Goal: Check status

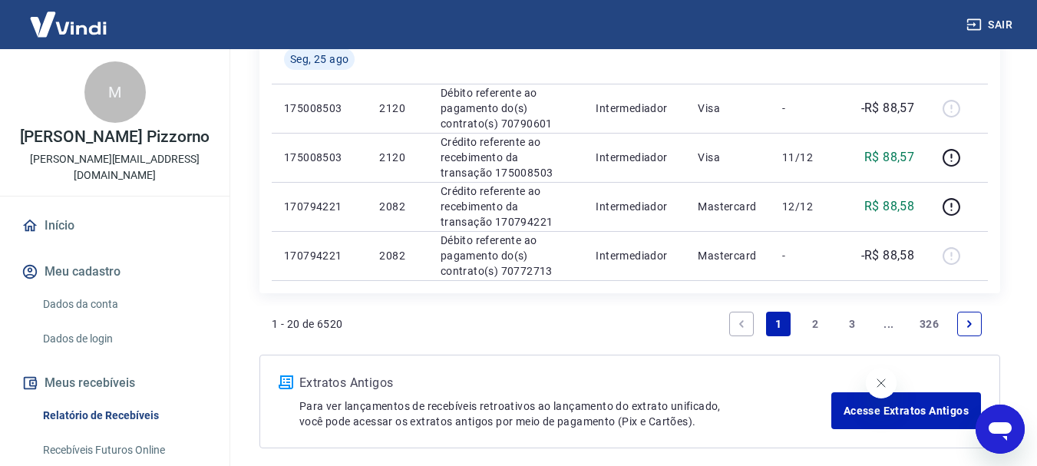
scroll to position [1181, 0]
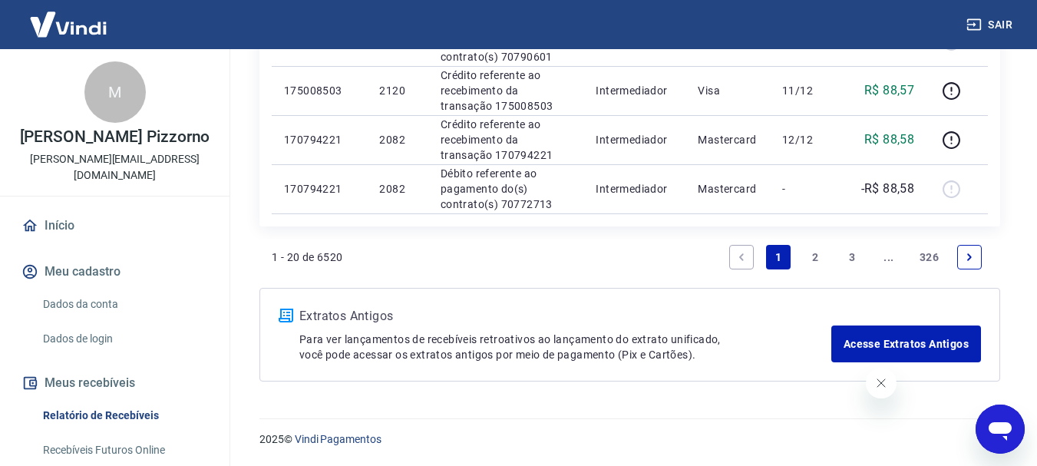
click at [849, 252] on link "3" at bounding box center [851, 257] width 25 height 25
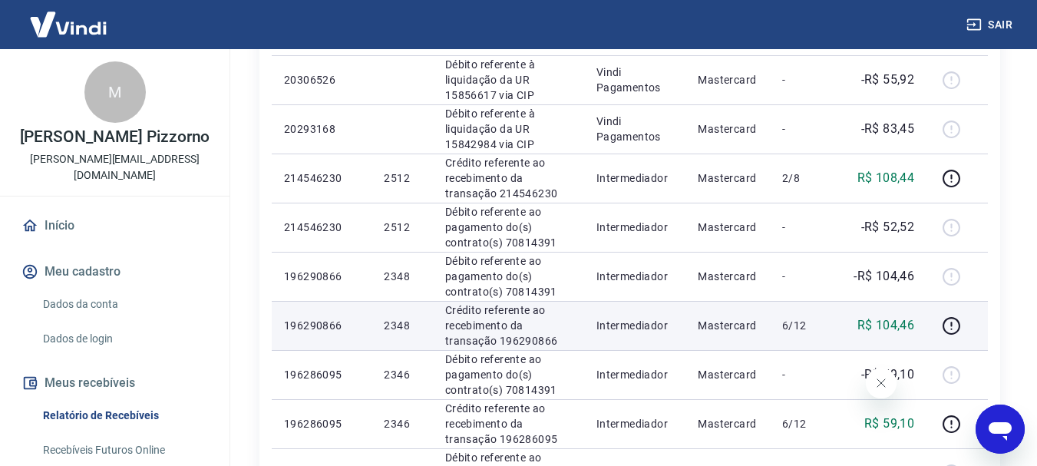
scroll to position [614, 0]
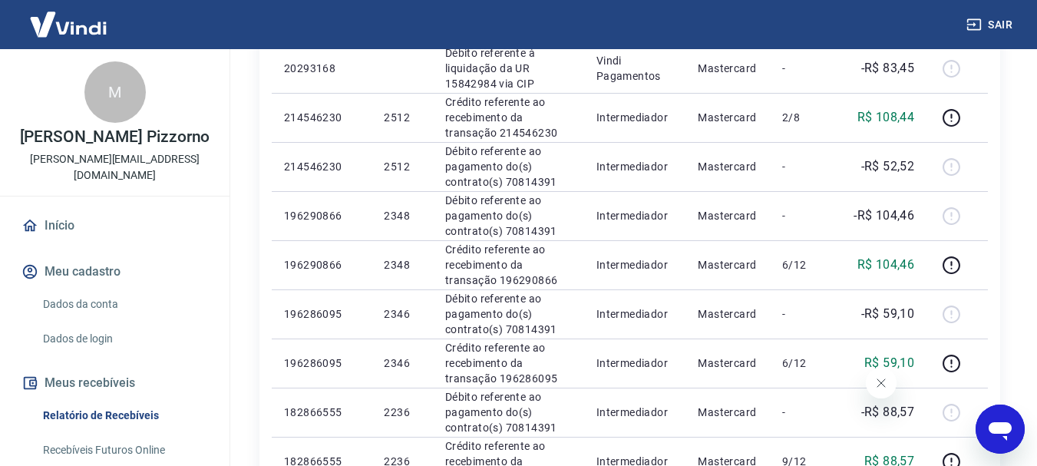
click at [891, 379] on button "Fechar mensagem da empresa" at bounding box center [880, 383] width 31 height 31
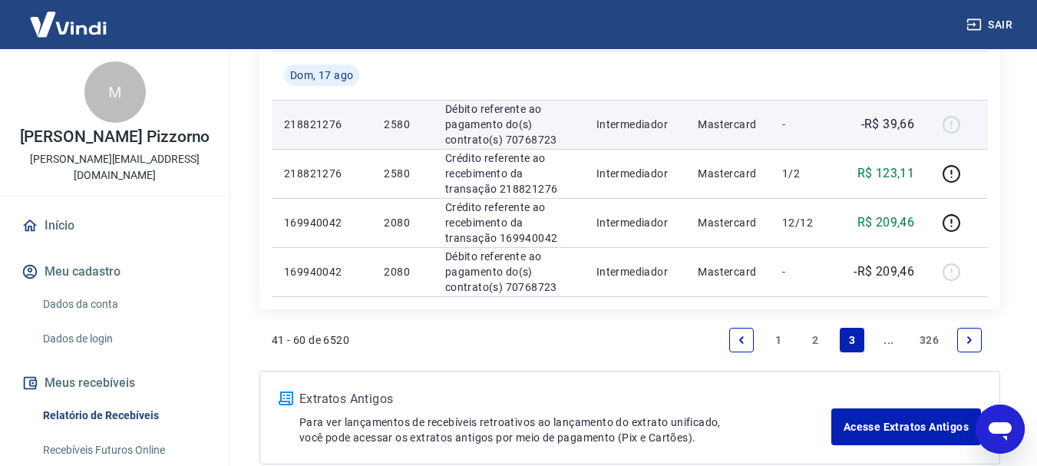
scroll to position [1126, 0]
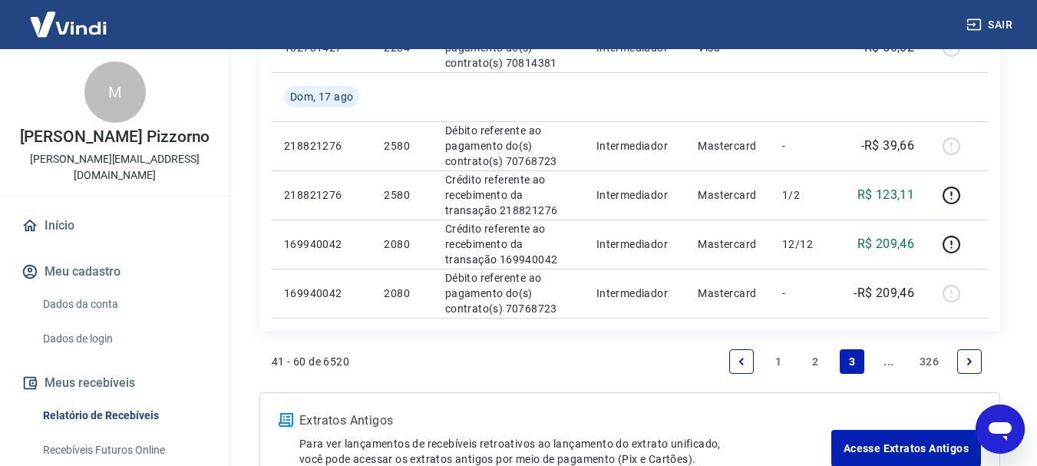
click at [882, 364] on link "..." at bounding box center [888, 361] width 25 height 25
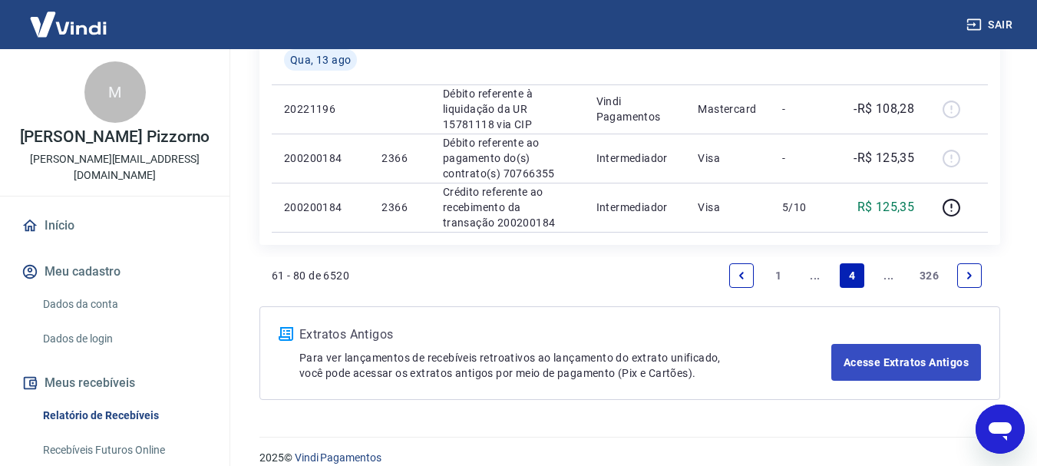
scroll to position [1279, 0]
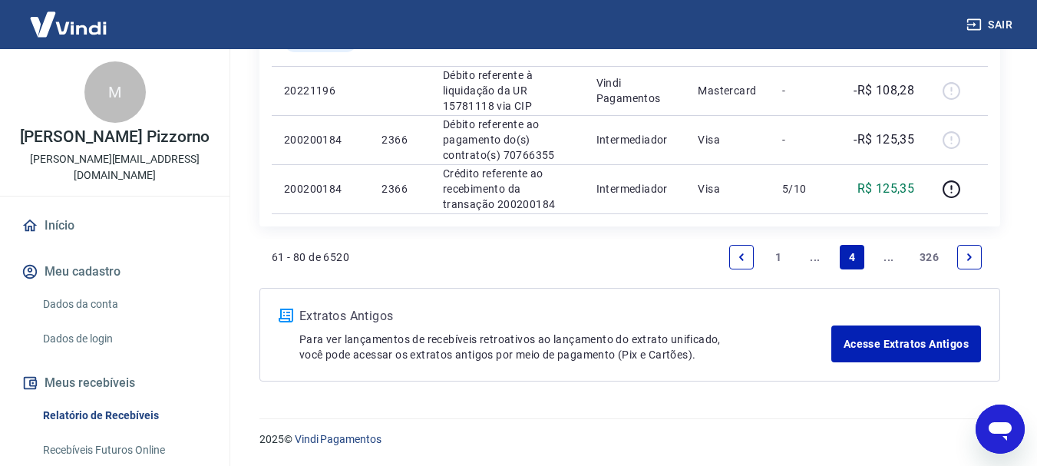
click at [819, 260] on link "..." at bounding box center [815, 257] width 25 height 25
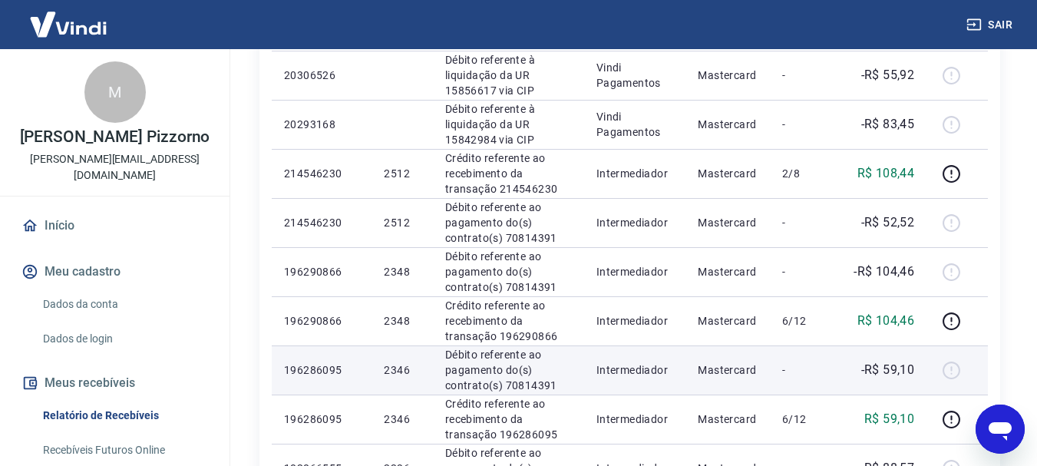
scroll to position [514, 0]
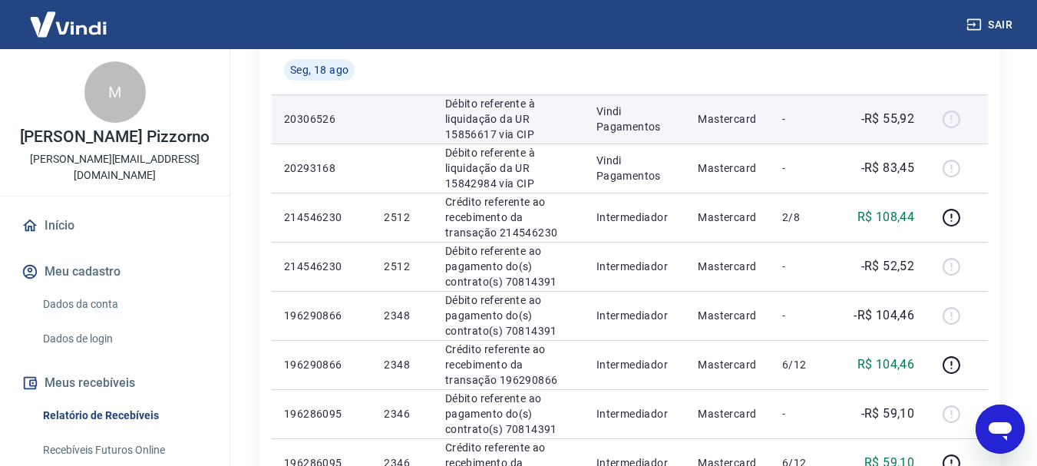
click at [957, 120] on div at bounding box center [956, 119] width 37 height 25
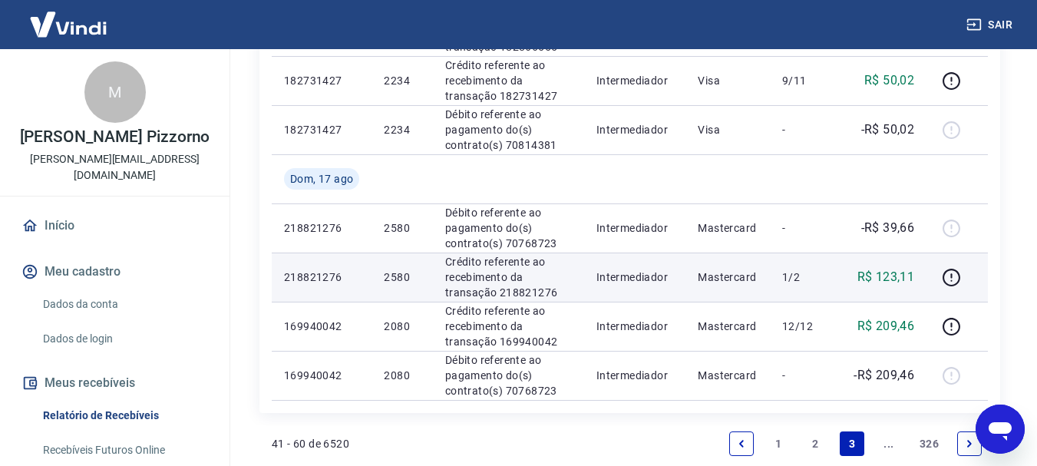
scroll to position [1230, 0]
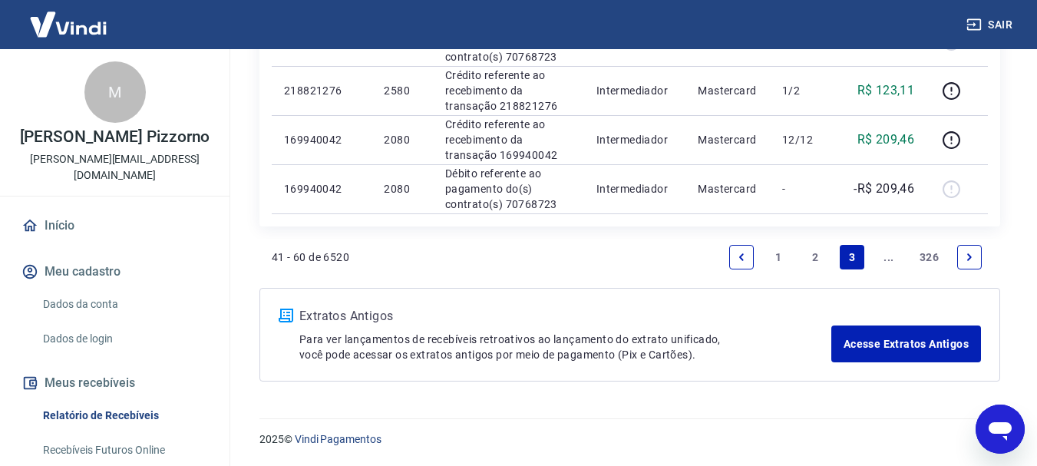
click at [806, 252] on link "2" at bounding box center [815, 257] width 25 height 25
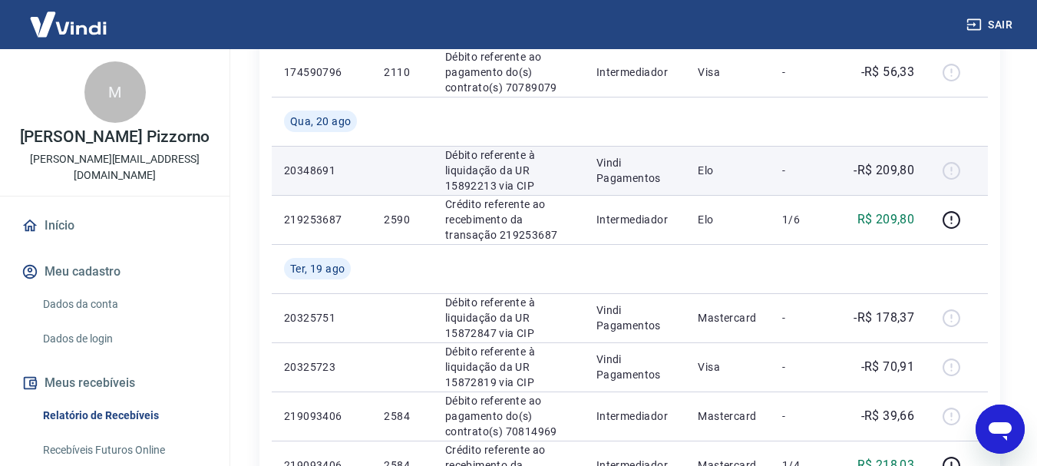
scroll to position [968, 0]
